Goal: Task Accomplishment & Management: Manage account settings

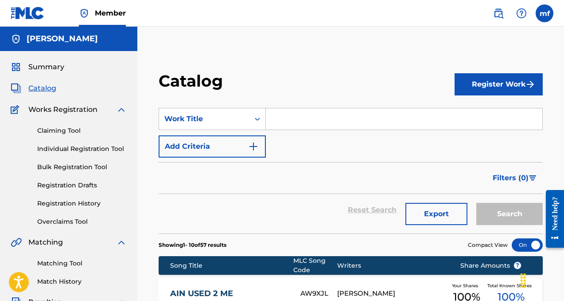
click at [474, 83] on button "Register Work" at bounding box center [499, 84] width 88 height 22
click at [468, 135] on link "By File Upload" at bounding box center [499, 134] width 88 height 21
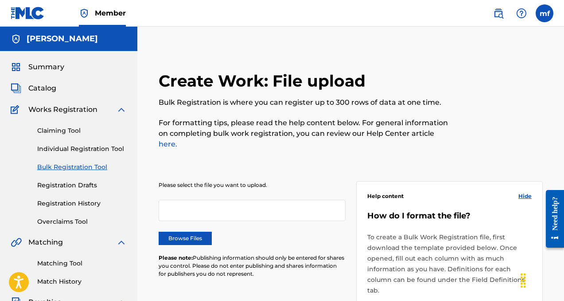
click at [50, 89] on span "Catalog" at bounding box center [42, 88] width 28 height 11
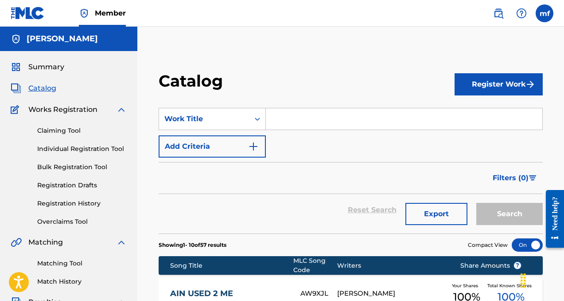
click at [481, 86] on button "Register Work" at bounding box center [499, 84] width 88 height 22
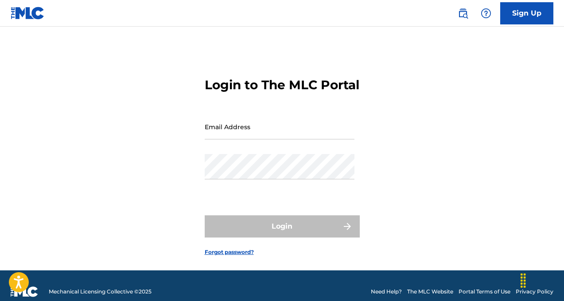
type input "[EMAIL_ADDRESS][DOMAIN_NAME]"
click at [280, 224] on form "Login to The MLC Portal Email Address collaboimusic@gmail.com Password Login Fo…" at bounding box center [282, 159] width 155 height 221
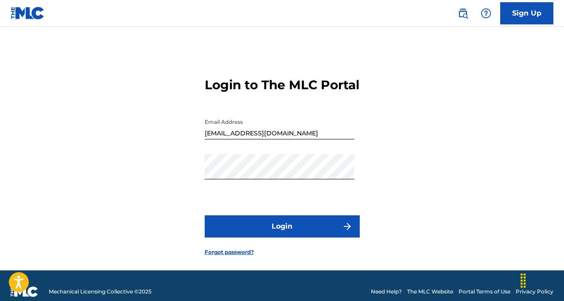
click at [277, 237] on button "Login" at bounding box center [282, 226] width 155 height 22
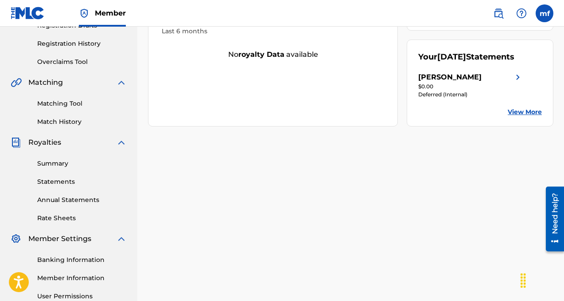
scroll to position [159, 0]
